Goal: Task Accomplishment & Management: Manage account settings

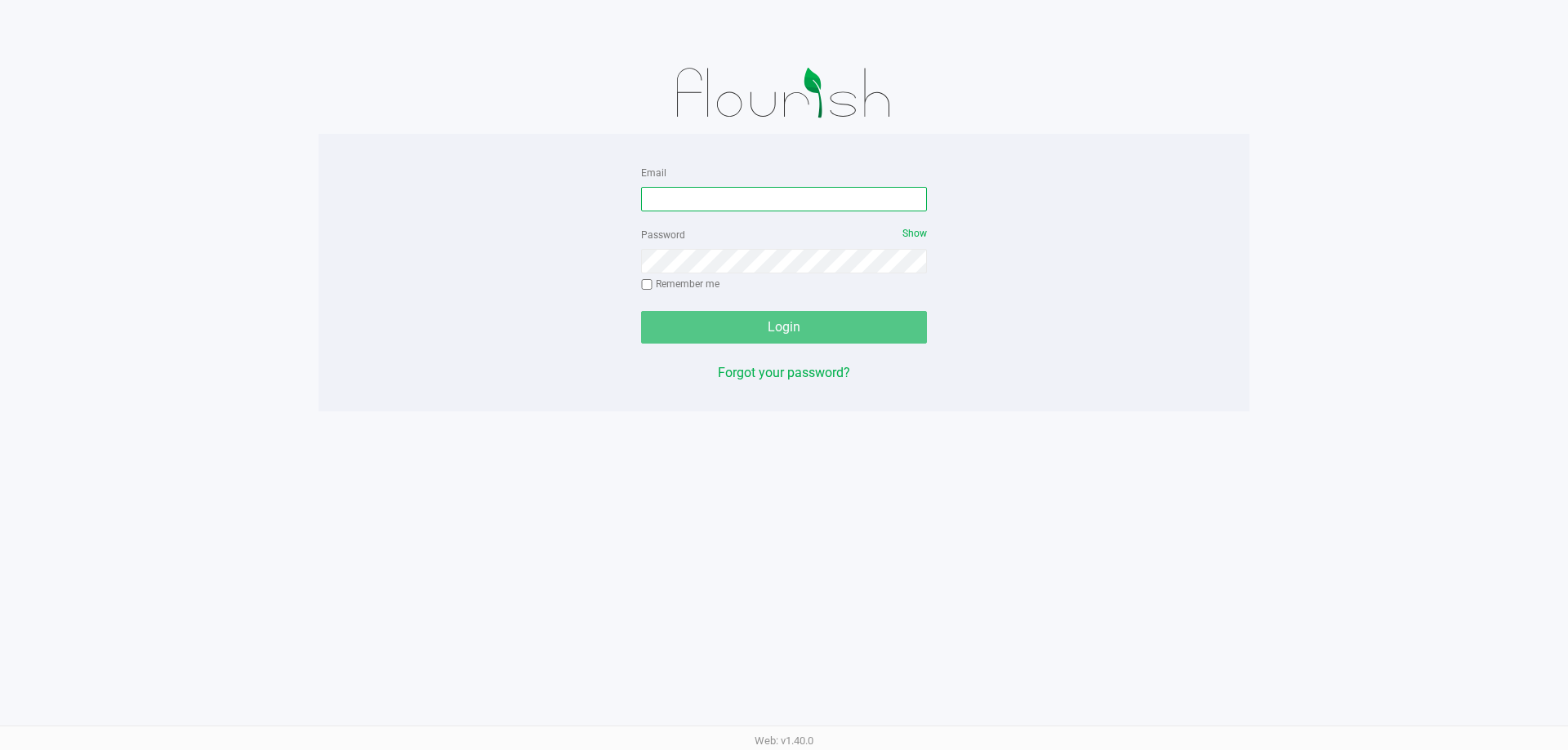
click at [828, 190] on input "Email" at bounding box center [784, 199] width 286 height 24
type input "[EMAIL_ADDRESS][DOMAIN_NAME]"
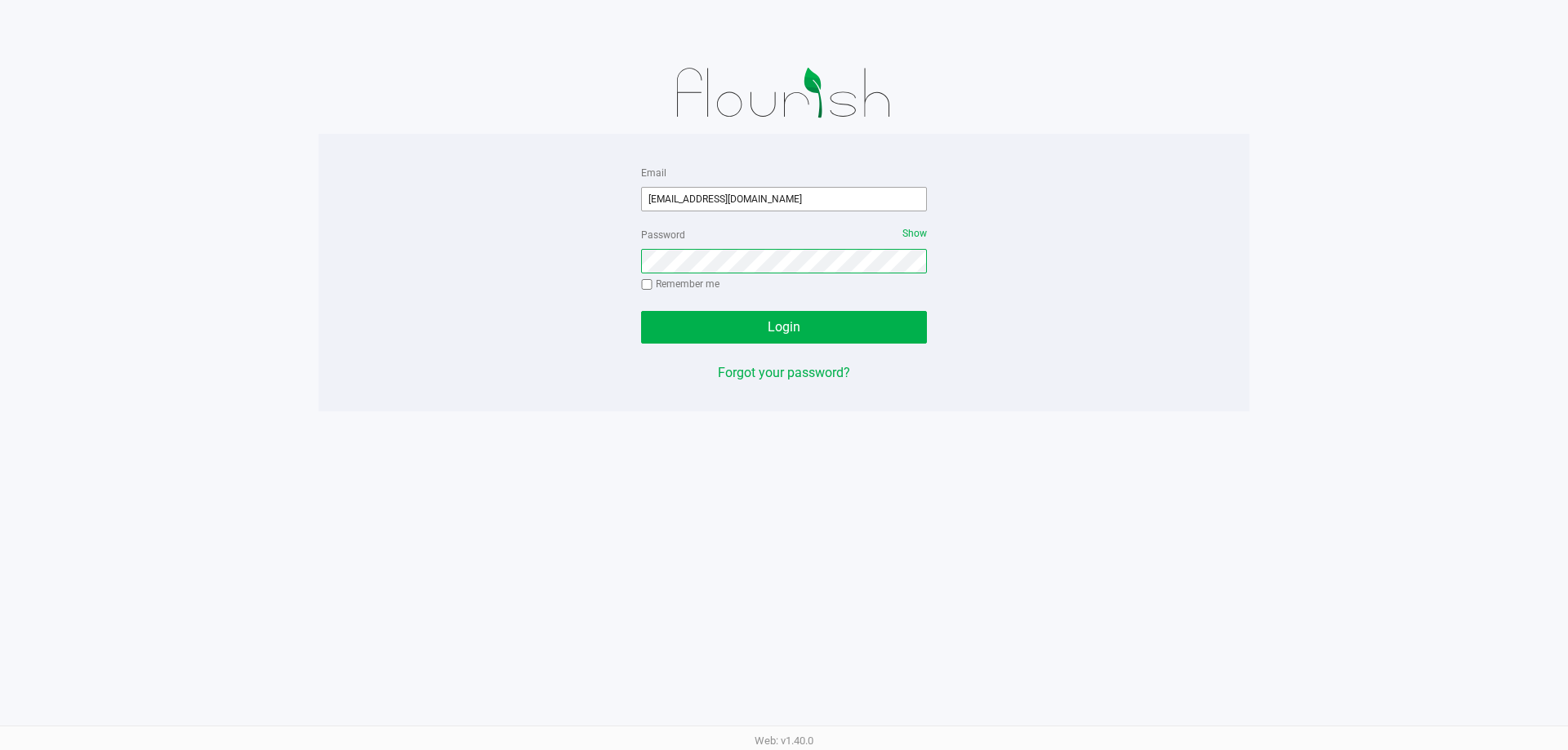
click at [641, 311] on button "Login" at bounding box center [784, 326] width 286 height 32
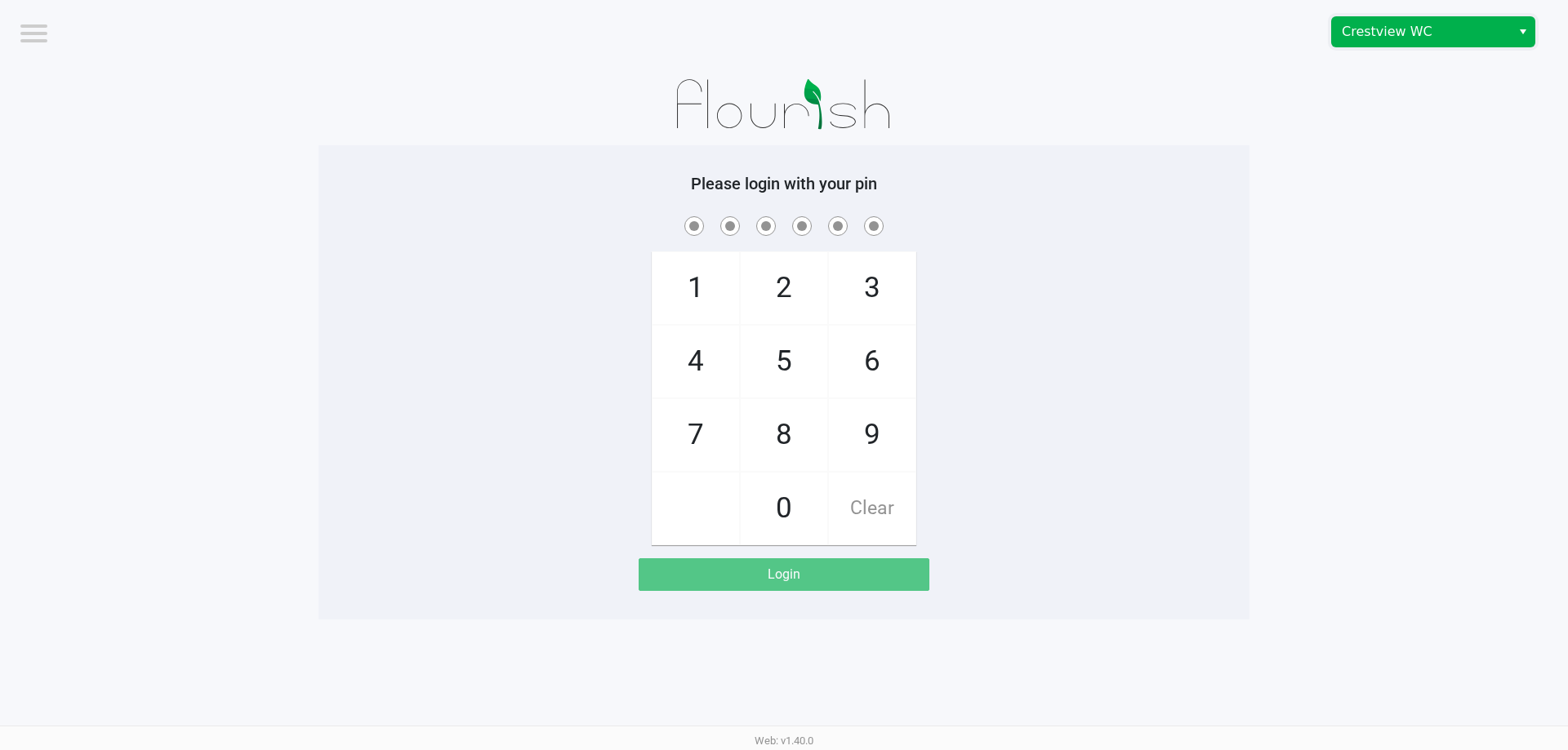
click at [1426, 32] on span "Crestview WC" at bounding box center [1421, 32] width 159 height 19
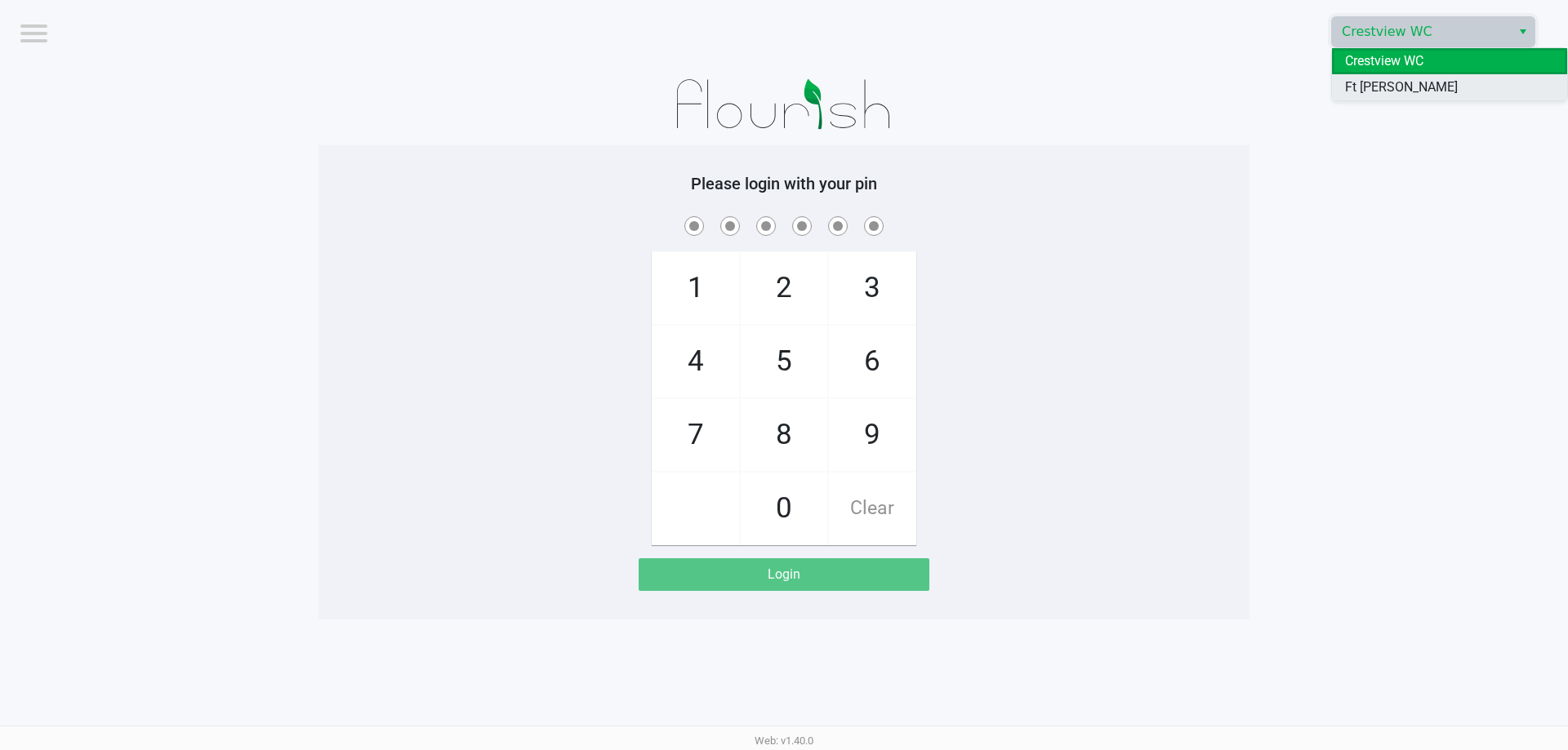
click at [1412, 90] on span "Ft [PERSON_NAME][GEOGRAPHIC_DATA]" at bounding box center [1448, 97] width 209 height 39
checkbox input "true"
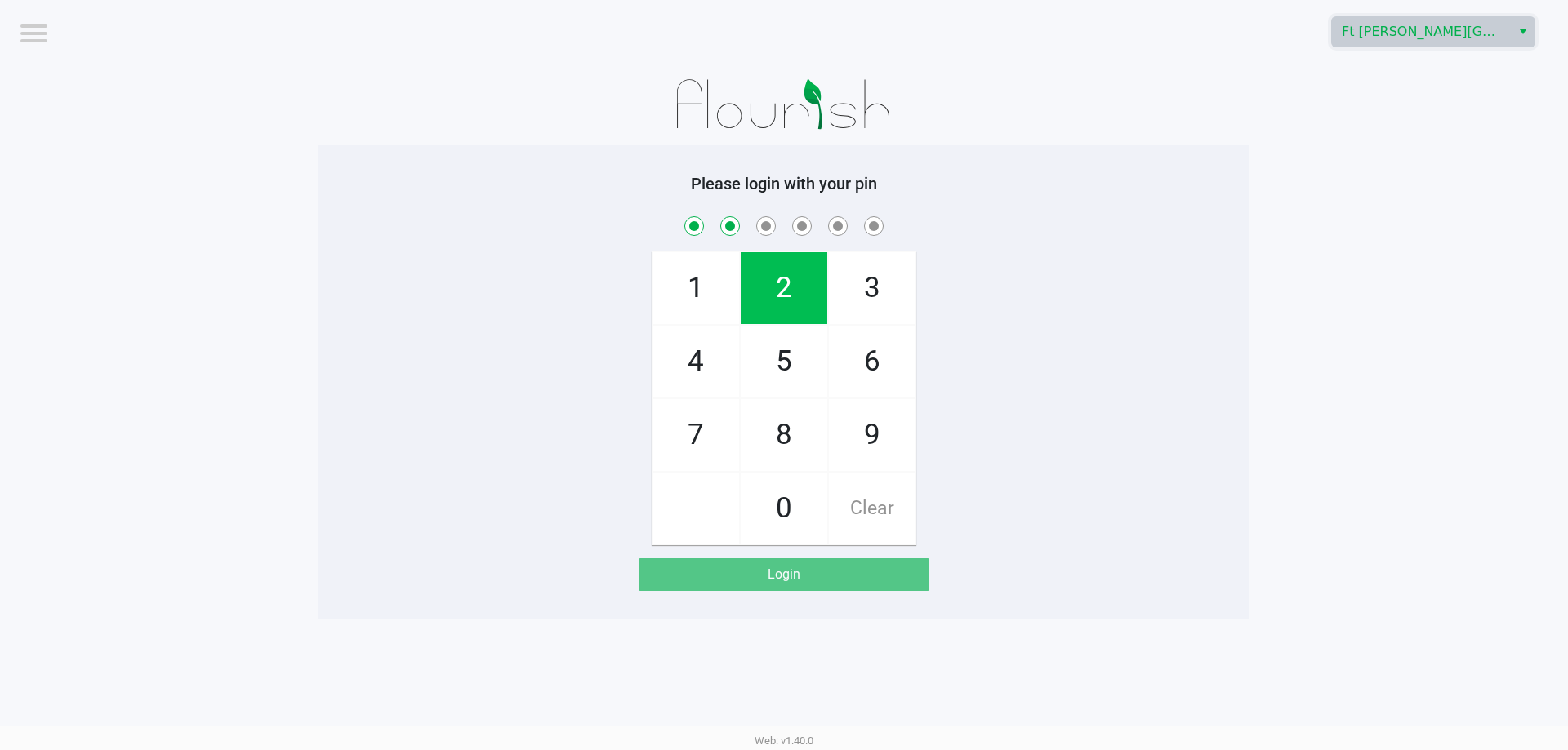
checkbox input "true"
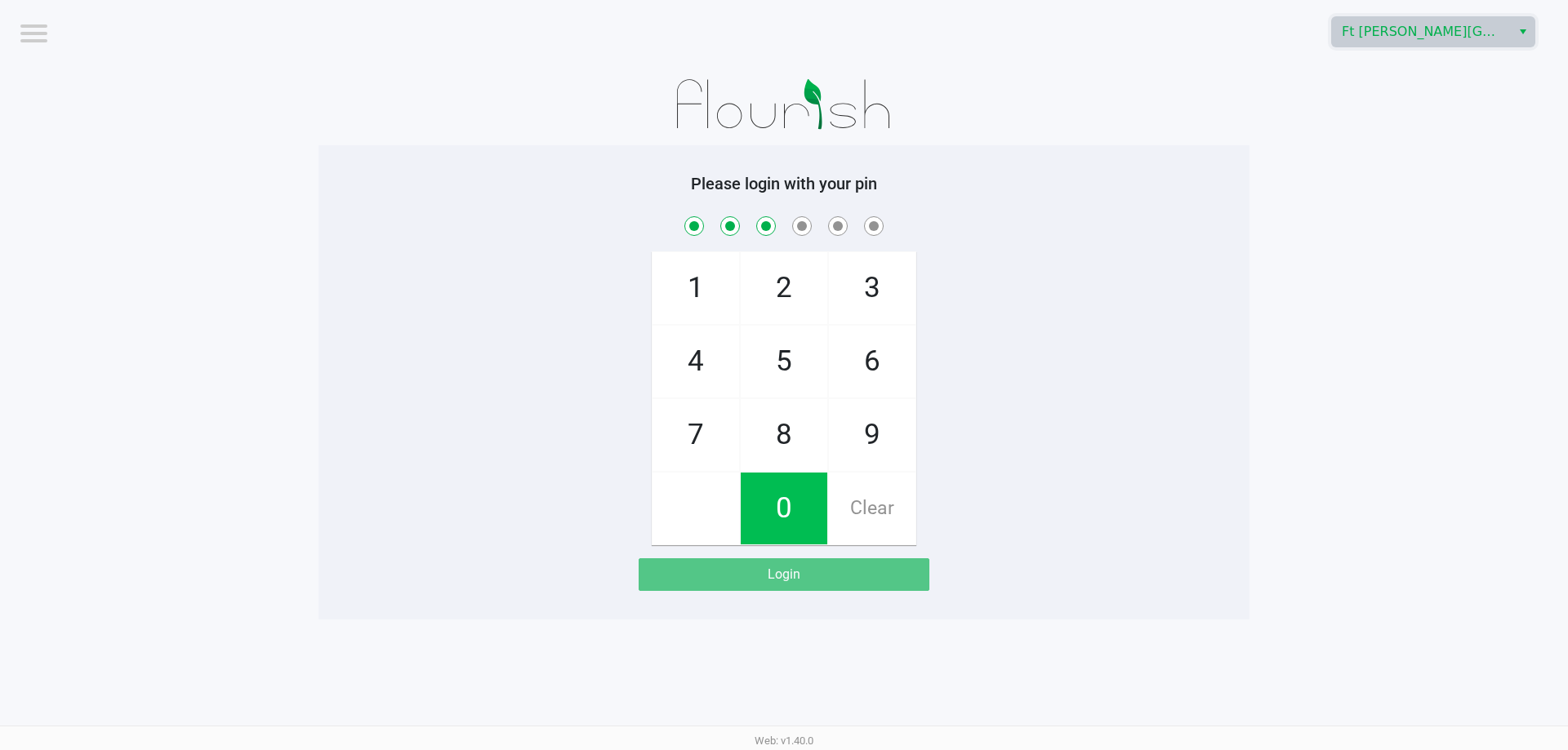
checkbox input "true"
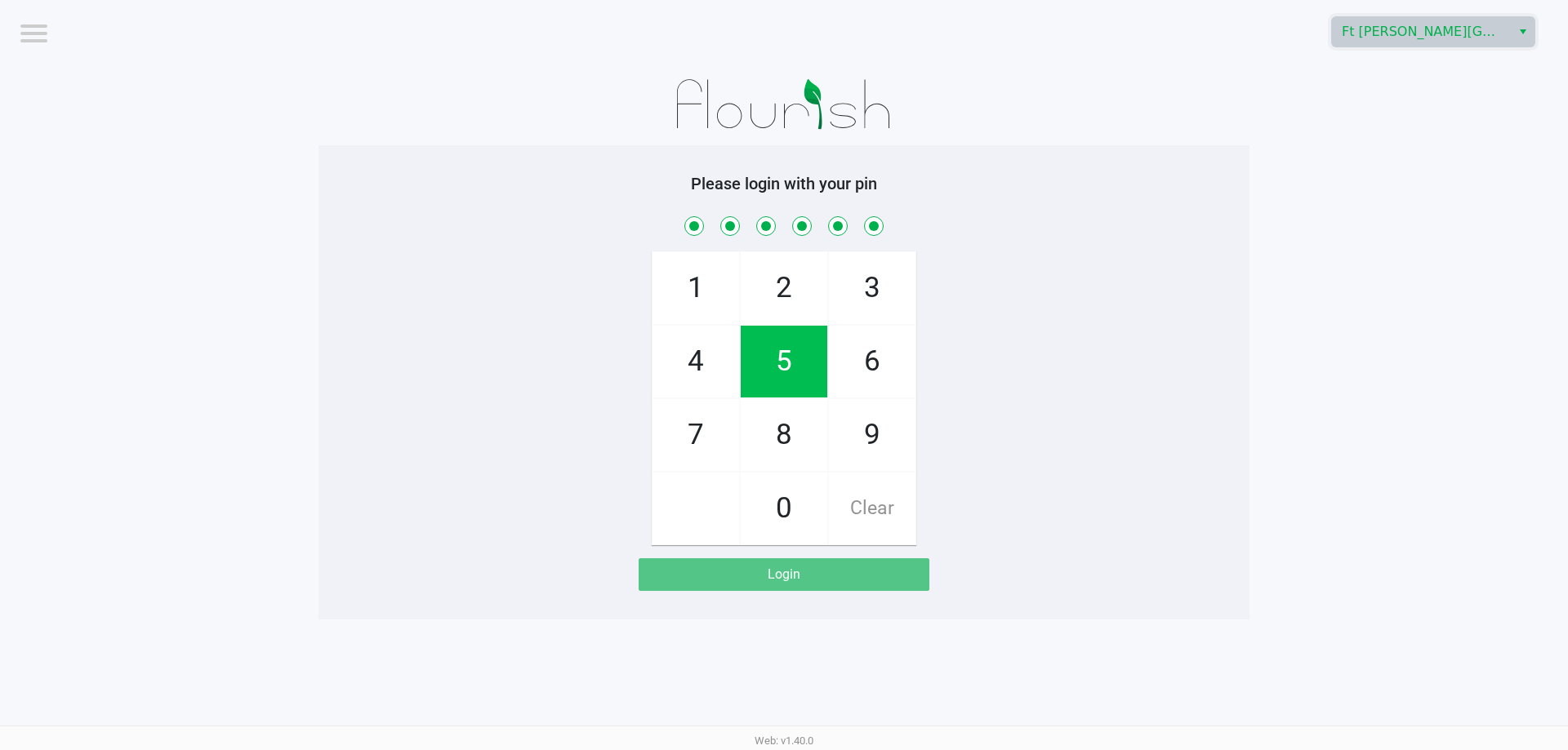
checkbox input "true"
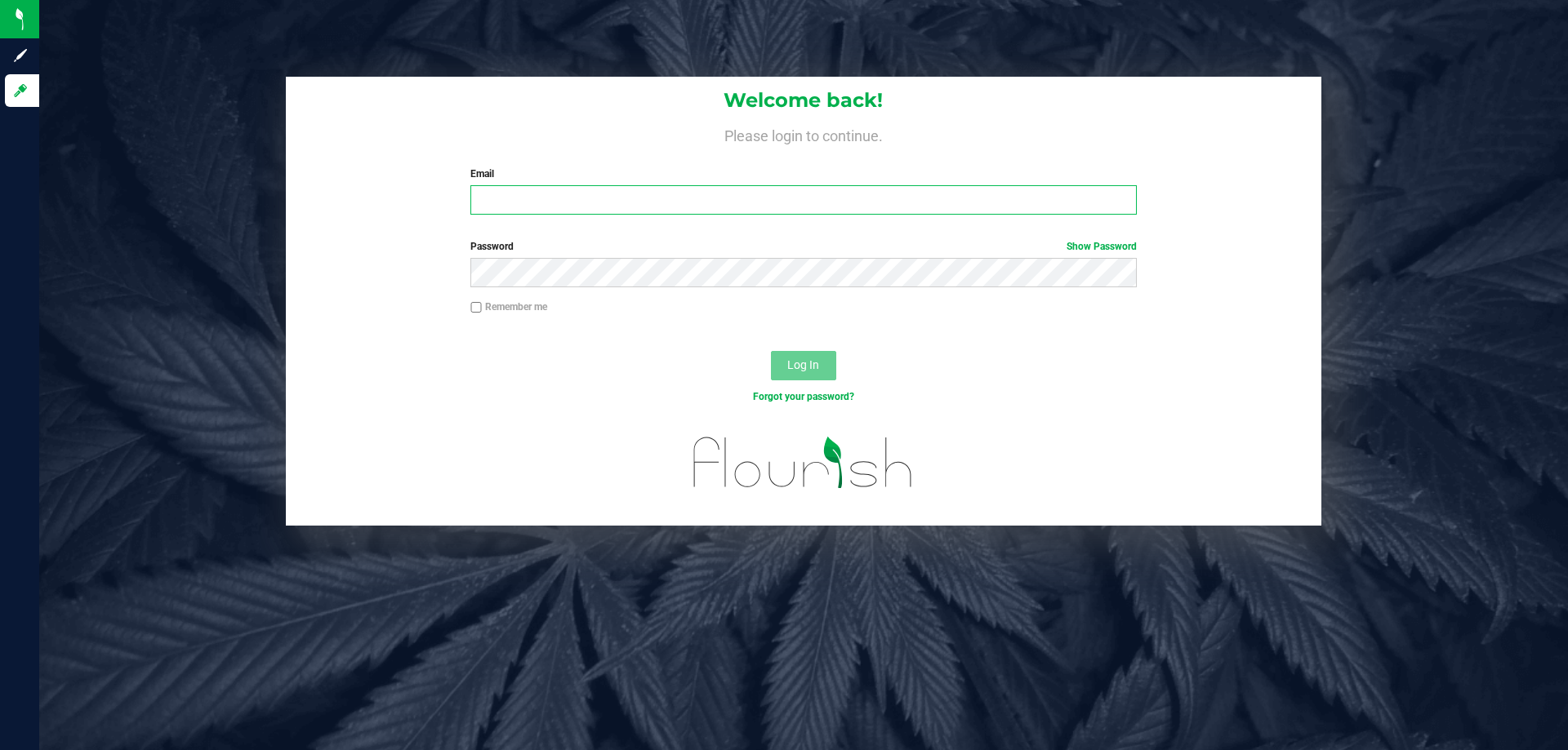
click at [506, 189] on input "Email" at bounding box center [803, 200] width 666 height 30
type input "cvinciguerra@liveparallel.com"
click at [771, 351] on button "Log In" at bounding box center [803, 366] width 65 height 30
